Goal: Information Seeking & Learning: Learn about a topic

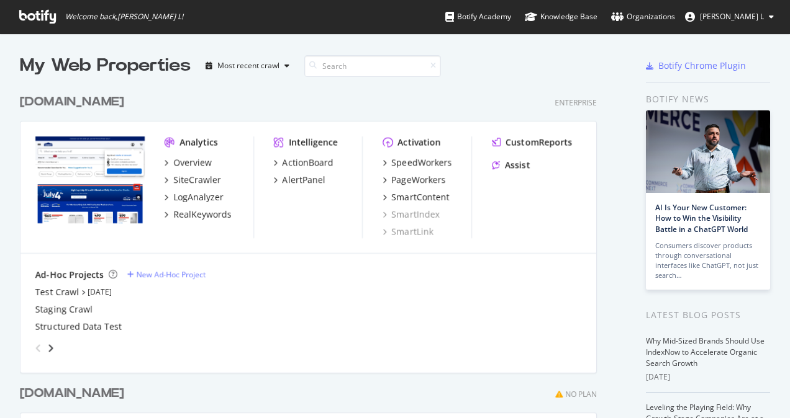
scroll to position [408, 770]
click at [190, 214] on div "RealKeywords" at bounding box center [202, 215] width 58 height 12
